Goal: Transaction & Acquisition: Obtain resource

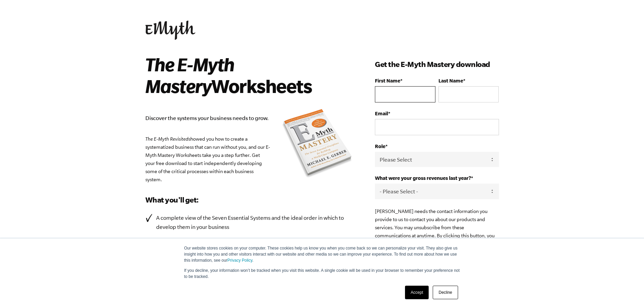
click at [404, 92] on input "First Name *" at bounding box center [405, 94] width 60 height 16
type input "[PERSON_NAME]"
type input "[PERSON_NAME][EMAIL_ADDRESS][DOMAIN_NAME]"
click at [405, 155] on select "Please Select Owner Partner / Co-Owner Executive Employee / Other" at bounding box center [437, 159] width 124 height 15
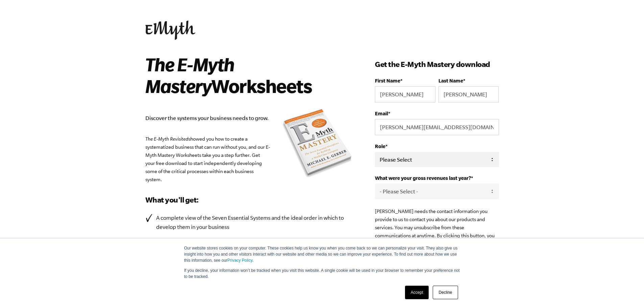
select select "Partner / Co-Owner"
click at [375, 152] on select "Please Select Owner Partner / Co-Owner Executive Employee / Other" at bounding box center [437, 159] width 124 height 15
click at [429, 188] on select "- Please Select - 0-75K 76-150K 151-275K 276-500K 501-750K 751-1M 1-2.5M 2.5-5M…" at bounding box center [437, 191] width 124 height 15
select select "2.5-5M"
click at [375, 184] on select "- Please Select - 0-75K 76-150K 151-275K 276-500K 501-750K 751-1M 1-2.5M 2.5-5M…" at bounding box center [437, 191] width 124 height 15
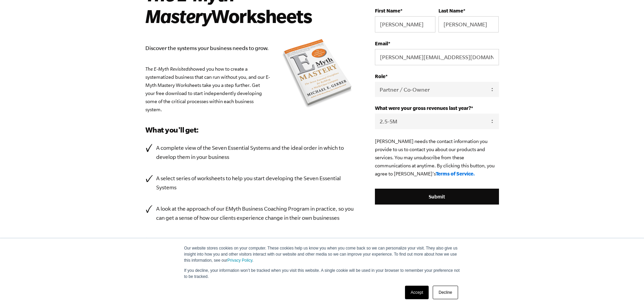
scroll to position [110, 0]
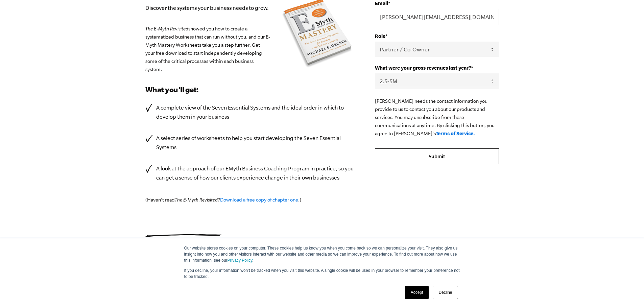
click at [437, 159] on input "Submit" at bounding box center [437, 156] width 124 height 16
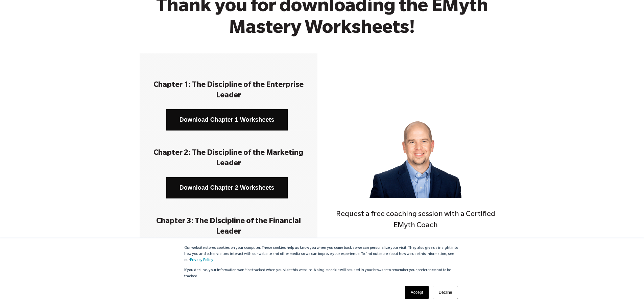
scroll to position [68, 0]
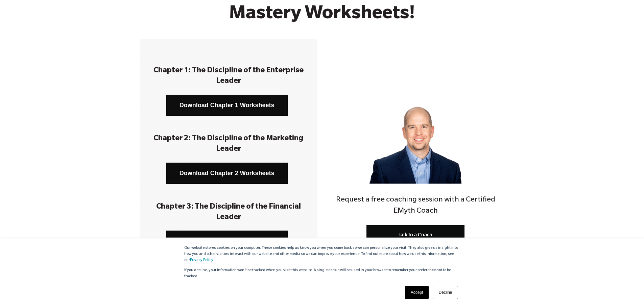
click at [217, 104] on link "Download Chapter 1 Worksheets" at bounding box center [226, 105] width 121 height 21
